Goal: Find specific page/section: Find specific page/section

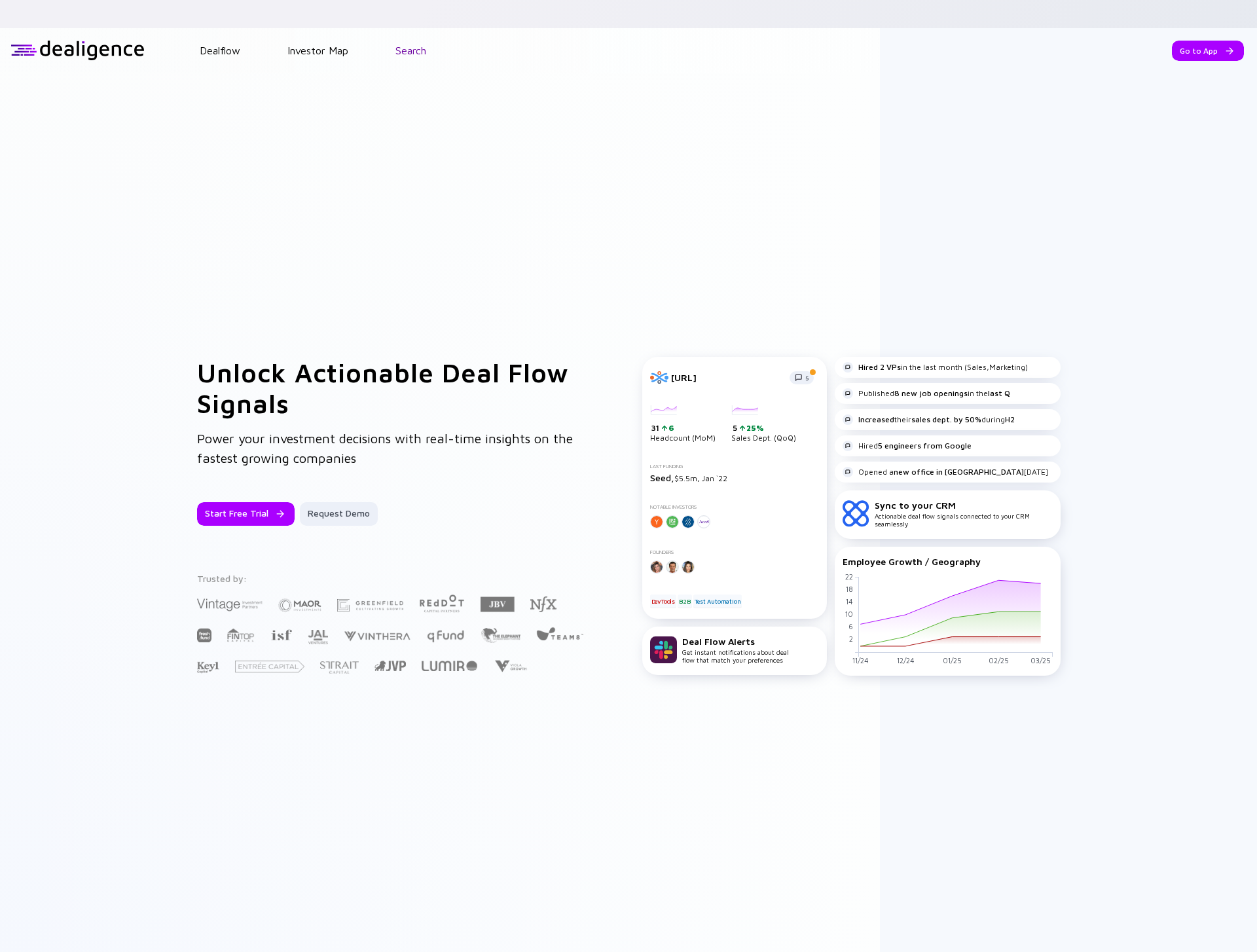
click at [416, 45] on link "Search" at bounding box center [410, 51] width 31 height 12
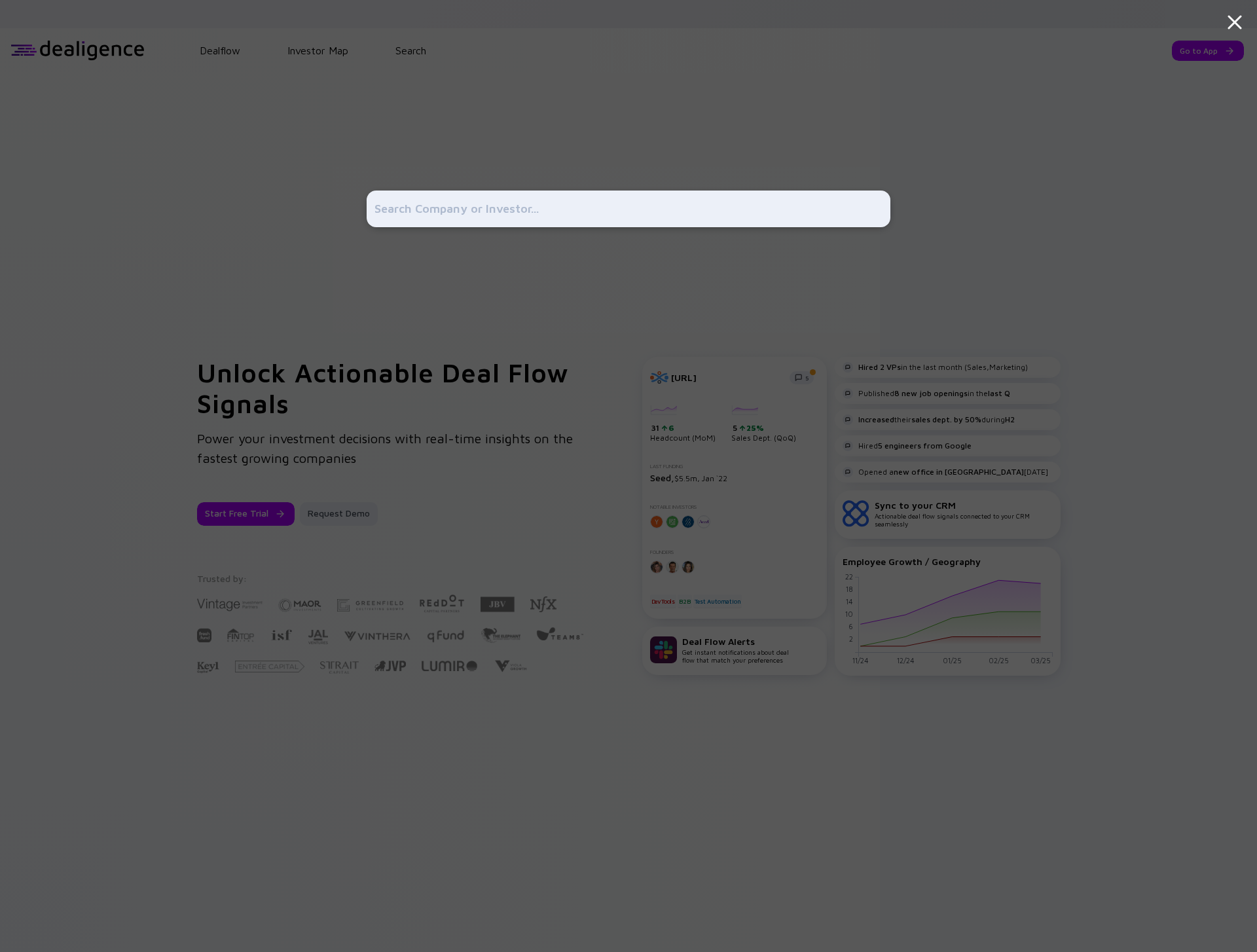
type input "a"
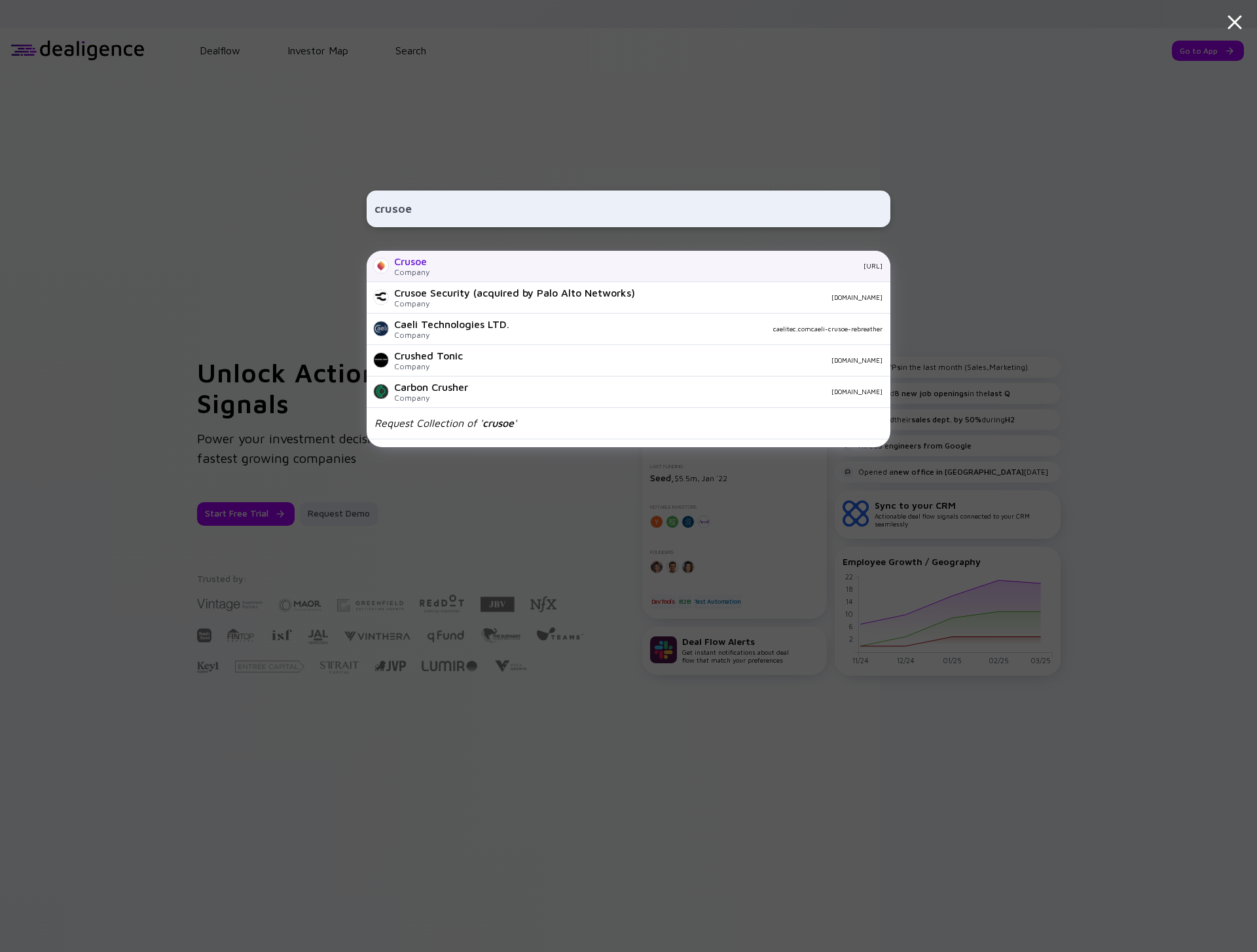
type input "crusoe"
click at [526, 269] on div "crusoe.ai" at bounding box center [661, 265] width 443 height 8
